Goal: Download file/media

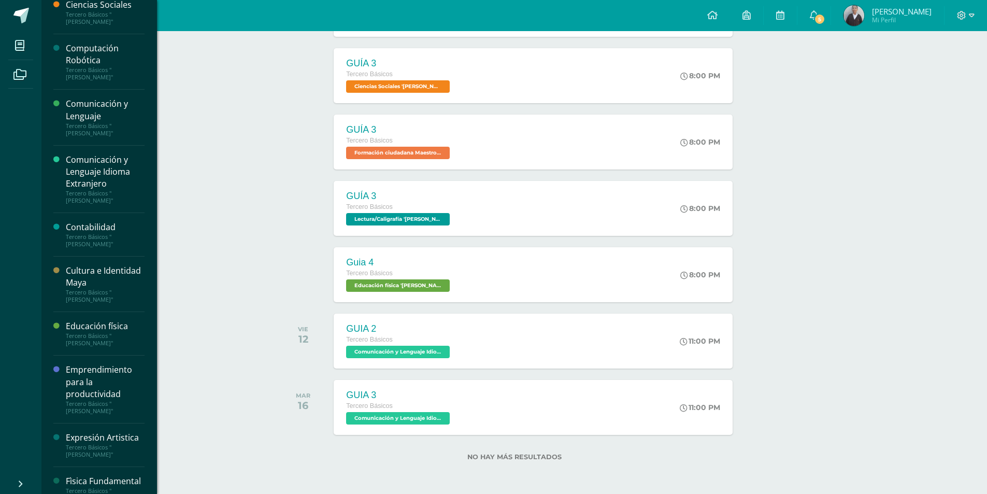
scroll to position [104, 0]
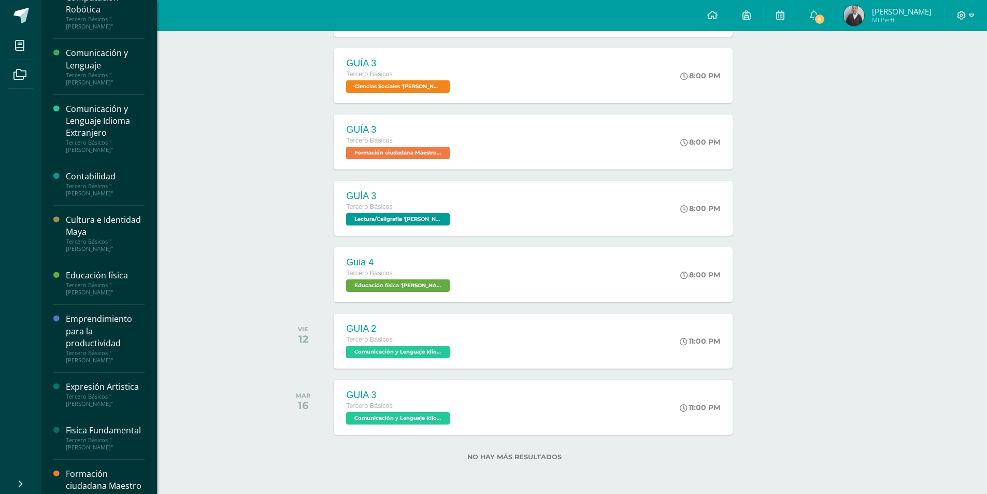
click at [116, 384] on div "Expresión Artistica" at bounding box center [105, 387] width 79 height 12
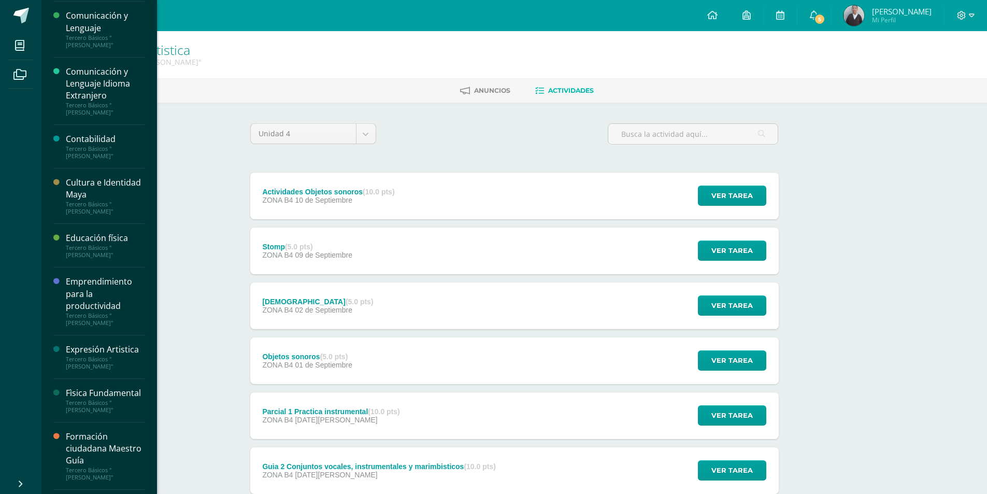
scroll to position [155, 0]
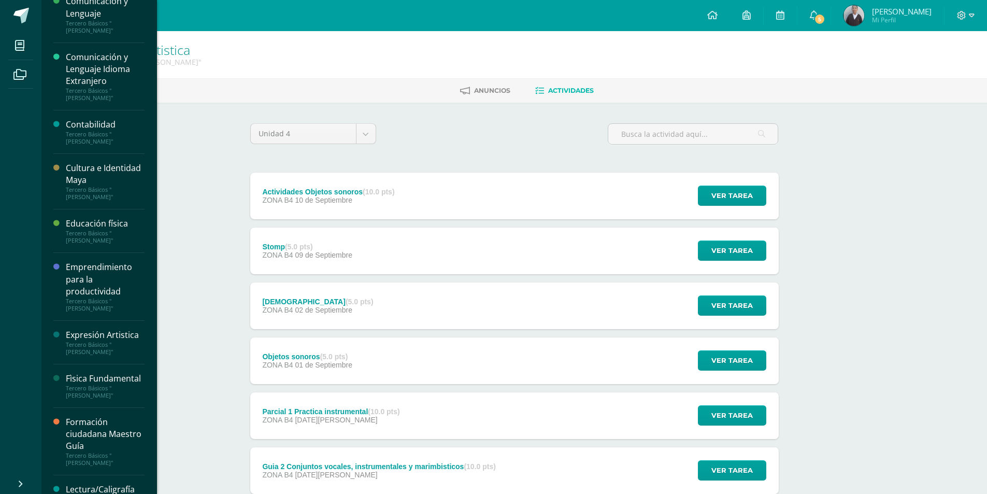
click at [94, 338] on div "Expresión Artistica" at bounding box center [105, 335] width 79 height 12
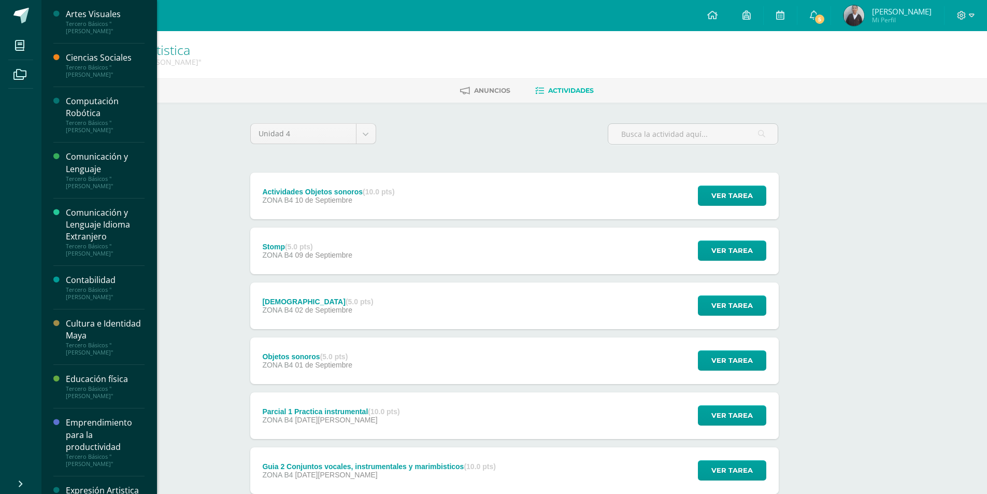
click at [78, 34] on div "Tercero Básicos "[PERSON_NAME]"" at bounding box center [105, 27] width 79 height 15
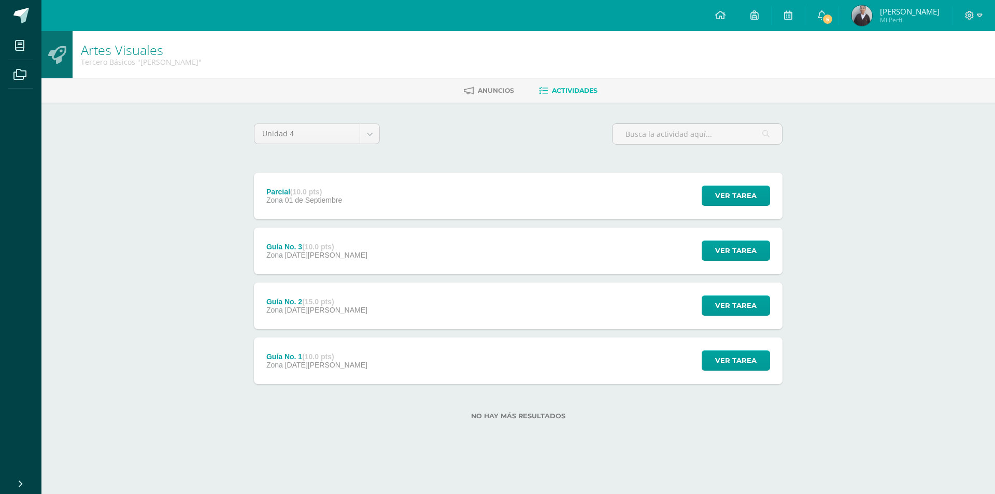
click at [432, 202] on div "Parcial (10.0 pts) Zona 01 de Septiembre Ver tarea Parcial Artes Visuales Carga…" at bounding box center [518, 196] width 528 height 47
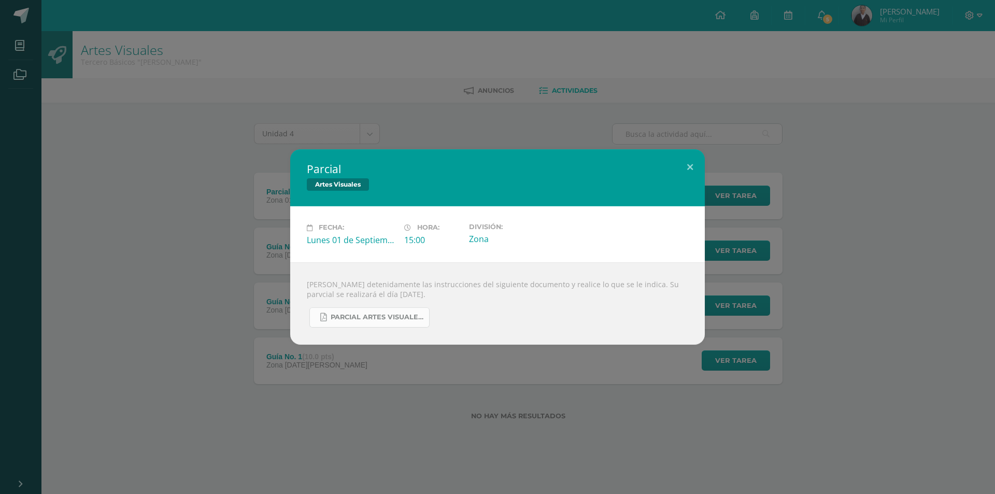
click at [385, 318] on span "PARCIAL ARTES VISUALES. IV BIM.docx.pdf" at bounding box center [377, 317] width 93 height 8
drag, startPoint x: 248, startPoint y: 105, endPoint x: 302, endPoint y: 184, distance: 95.1
click at [248, 106] on div "Parcial Artes Visuales Fecha: Lunes 01 de Septiembre Hora: 15:00 División: Zona" at bounding box center [497, 247] width 995 height 494
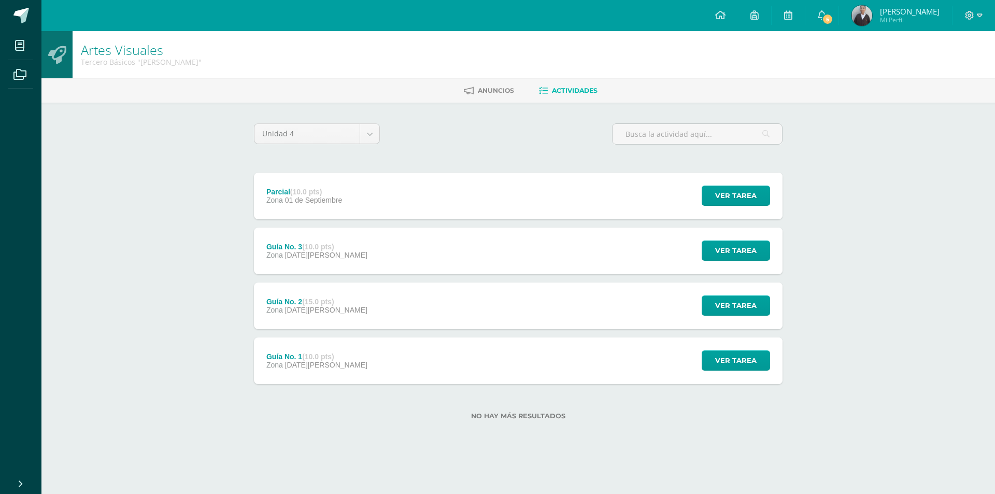
click at [324, 241] on div "Guía No. 3 (10.0 pts) Zona 29 de Agosto" at bounding box center [317, 250] width 126 height 47
